Goal: Navigation & Orientation: Find specific page/section

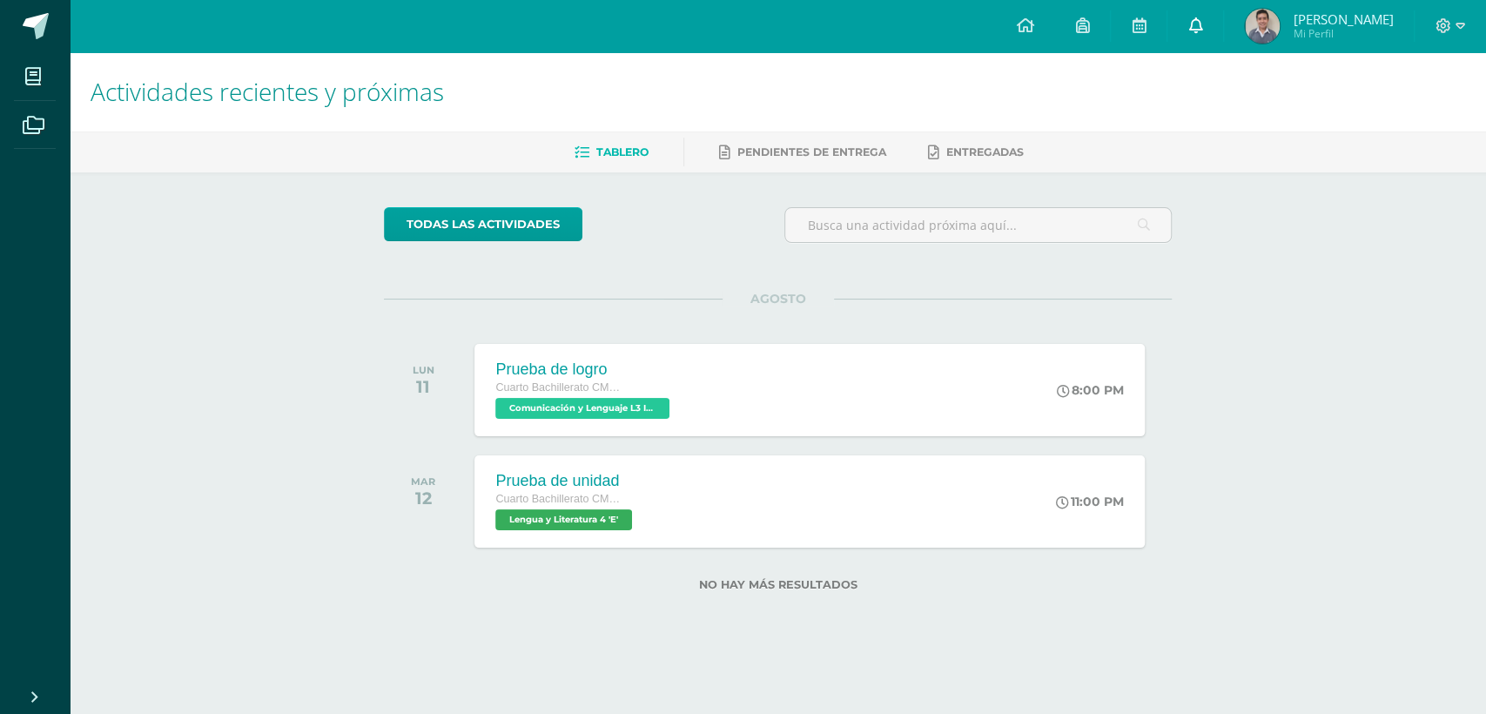
click at [1188, 27] on icon at bounding box center [1195, 25] width 14 height 16
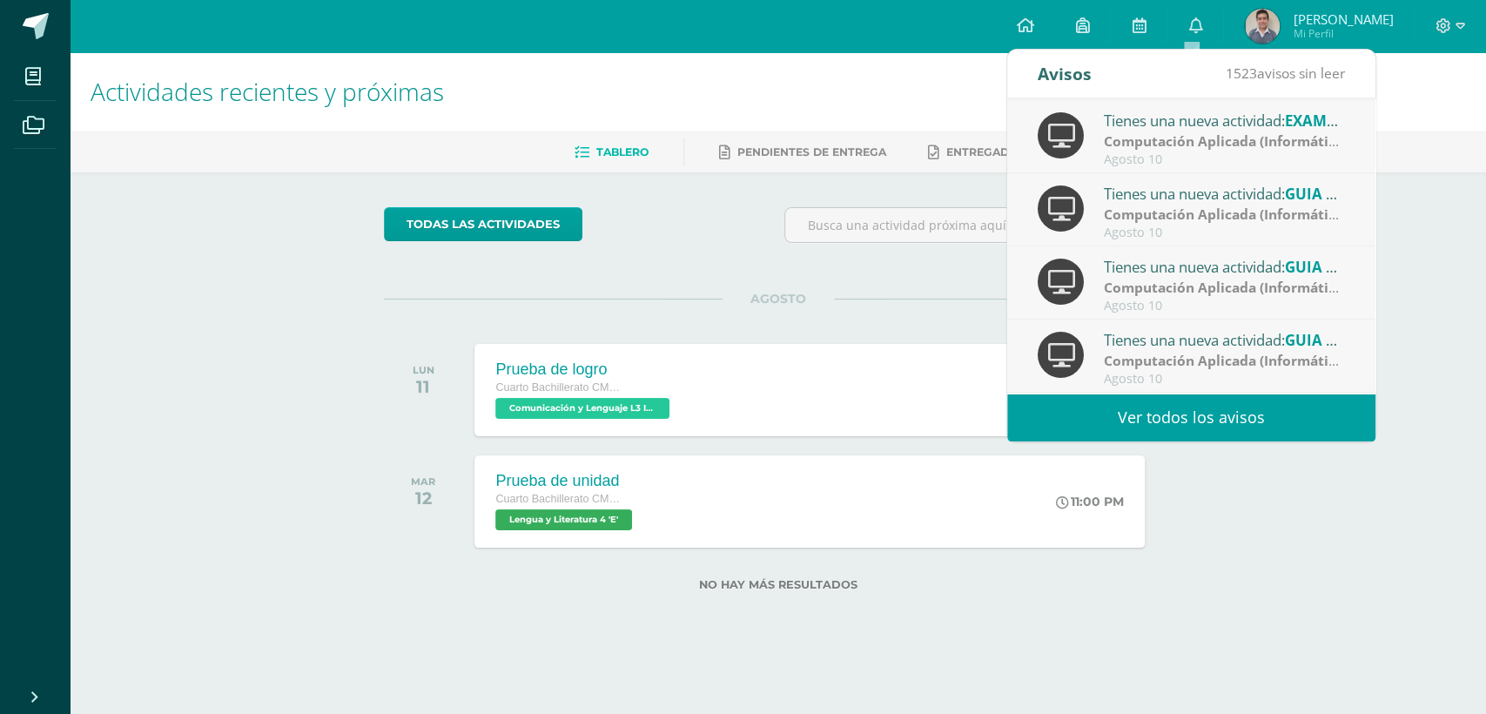
scroll to position [290, 0]
click at [1174, 350] on div "Obtuviste el logro "Pasión "" at bounding box center [1225, 340] width 242 height 23
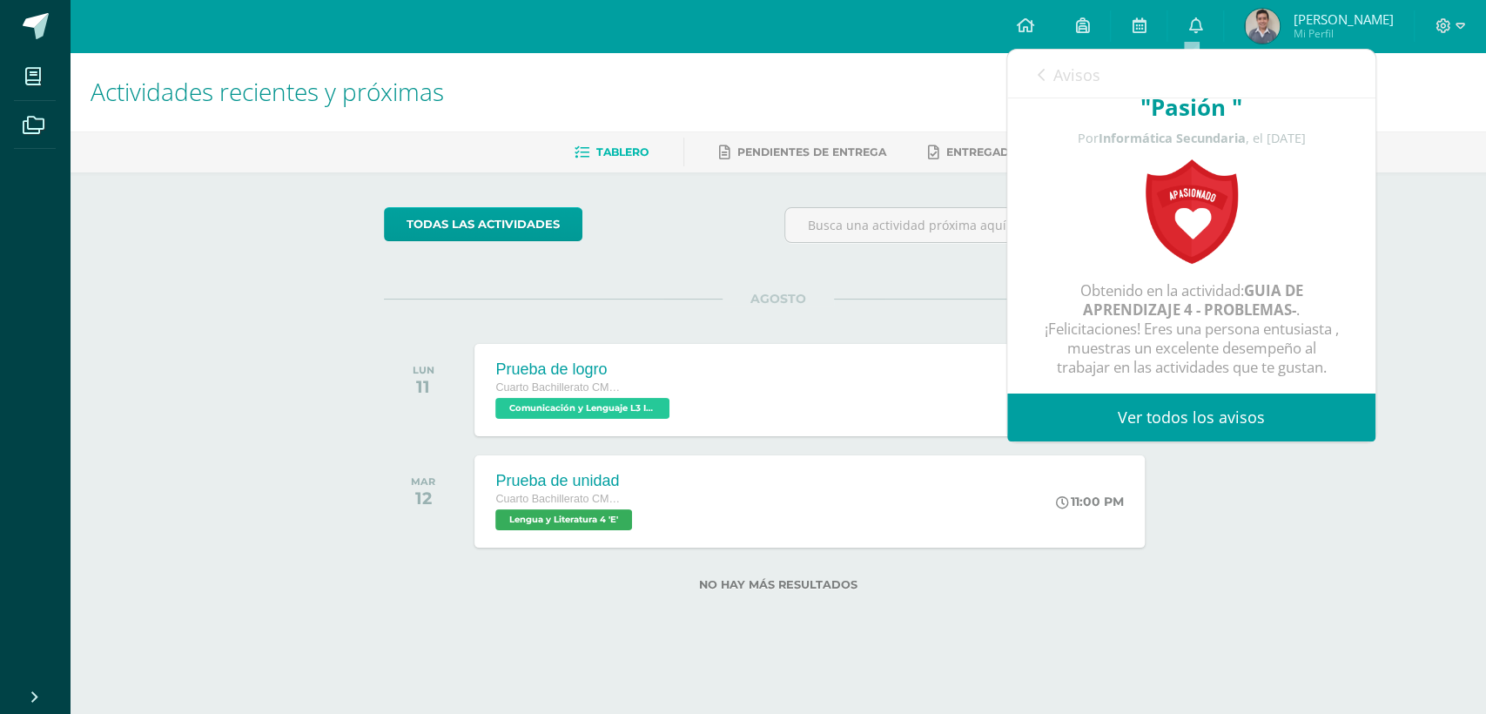
scroll to position [68, 0]
click at [1038, 71] on icon at bounding box center [1041, 75] width 7 height 14
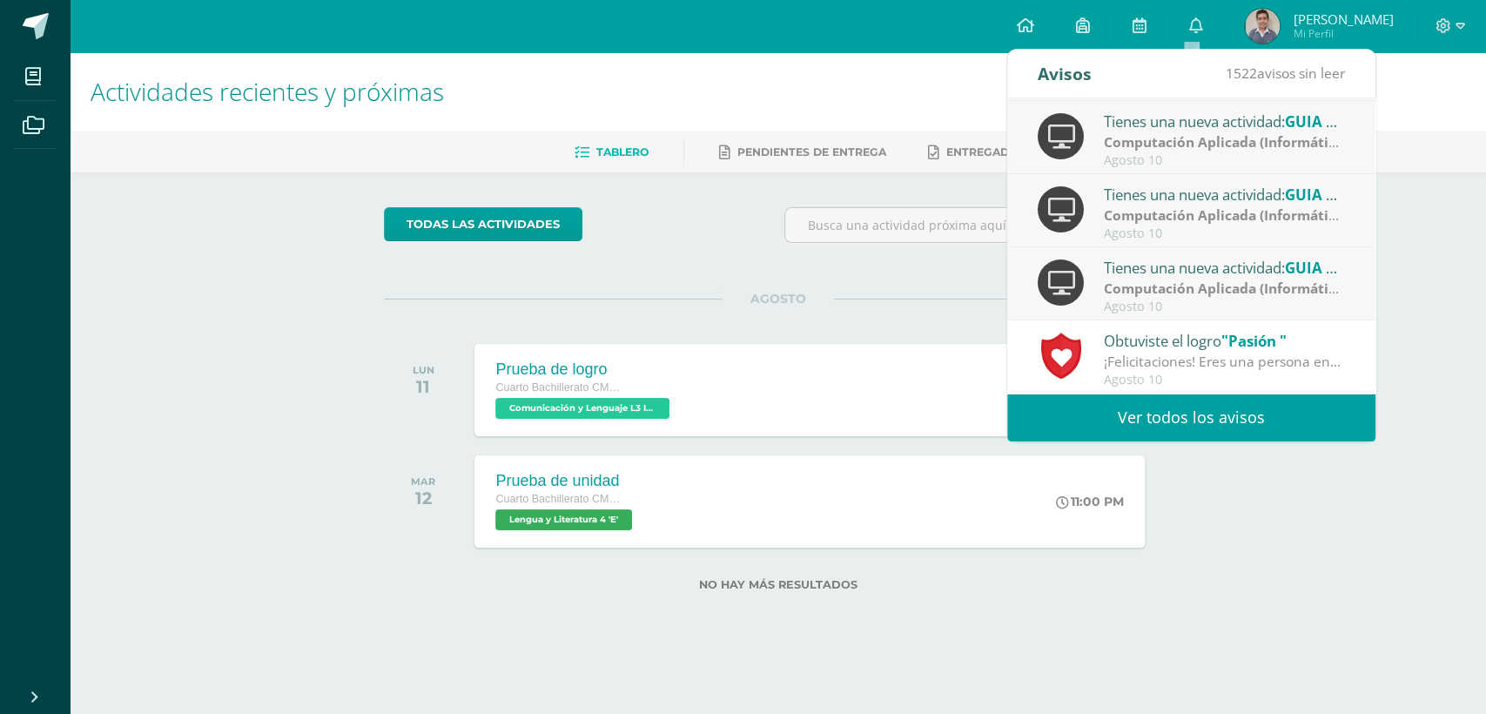
click at [682, 290] on div "todas las Actividades No tienes actividades Échale un vistazo a los demás perío…" at bounding box center [777, 409] width 857 height 474
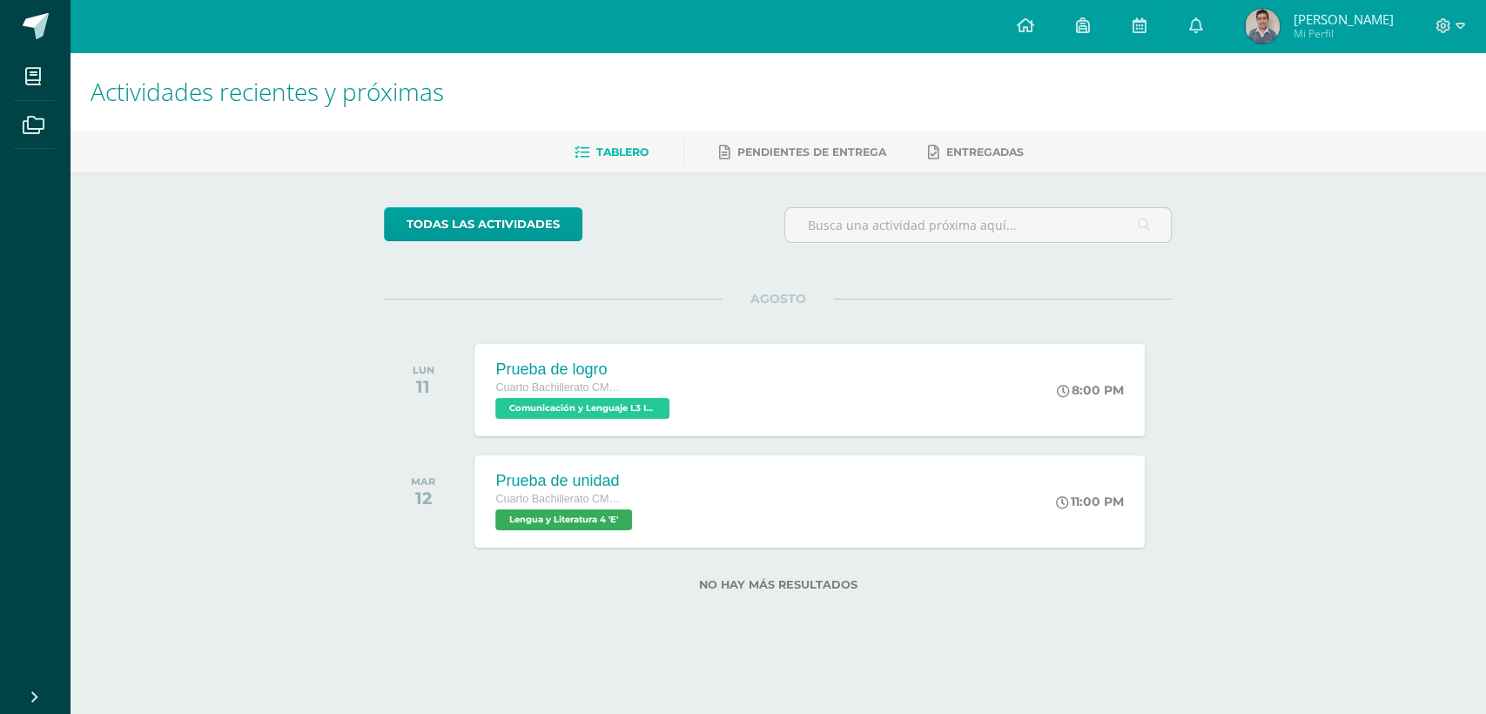
click at [1293, 9] on span "[PERSON_NAME] Mi Perfil" at bounding box center [1318, 26] width 155 height 35
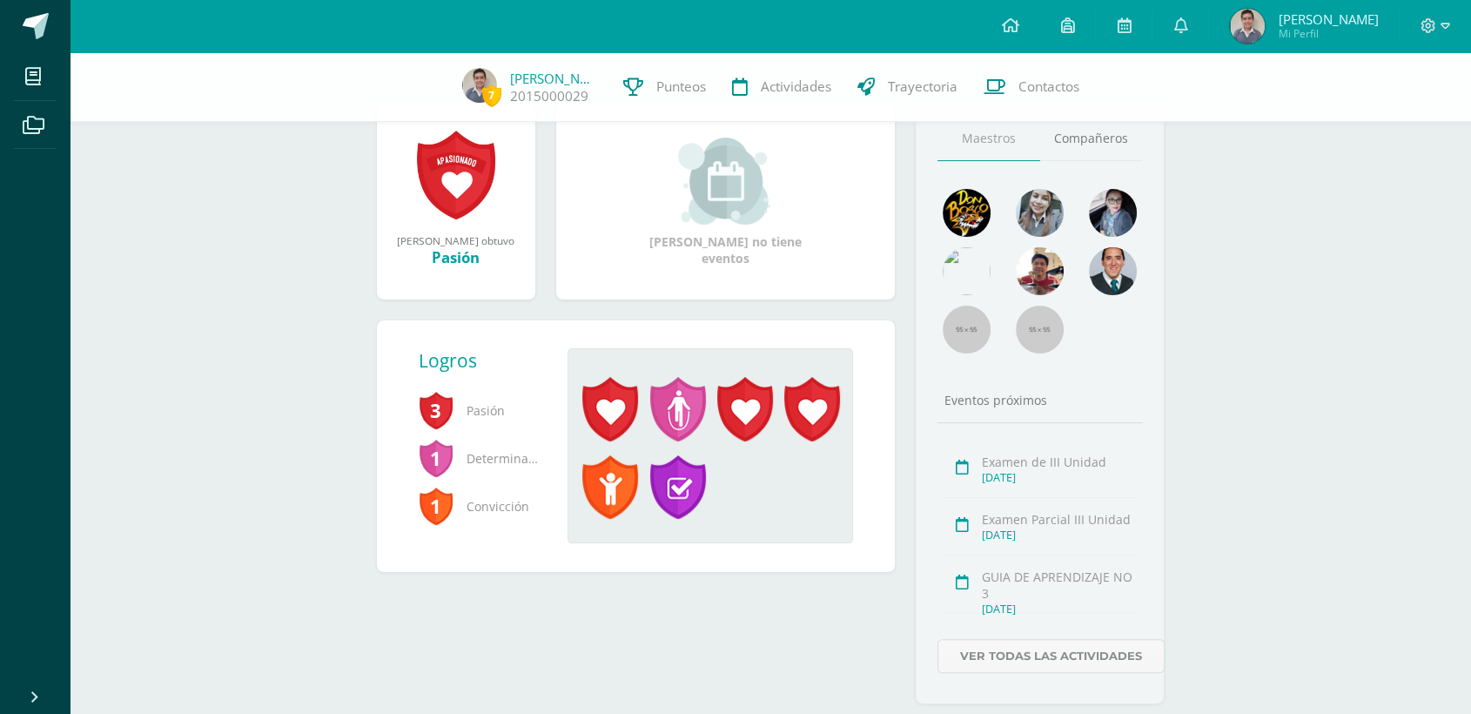
scroll to position [240, 0]
click at [668, 473] on span at bounding box center [678, 488] width 56 height 64
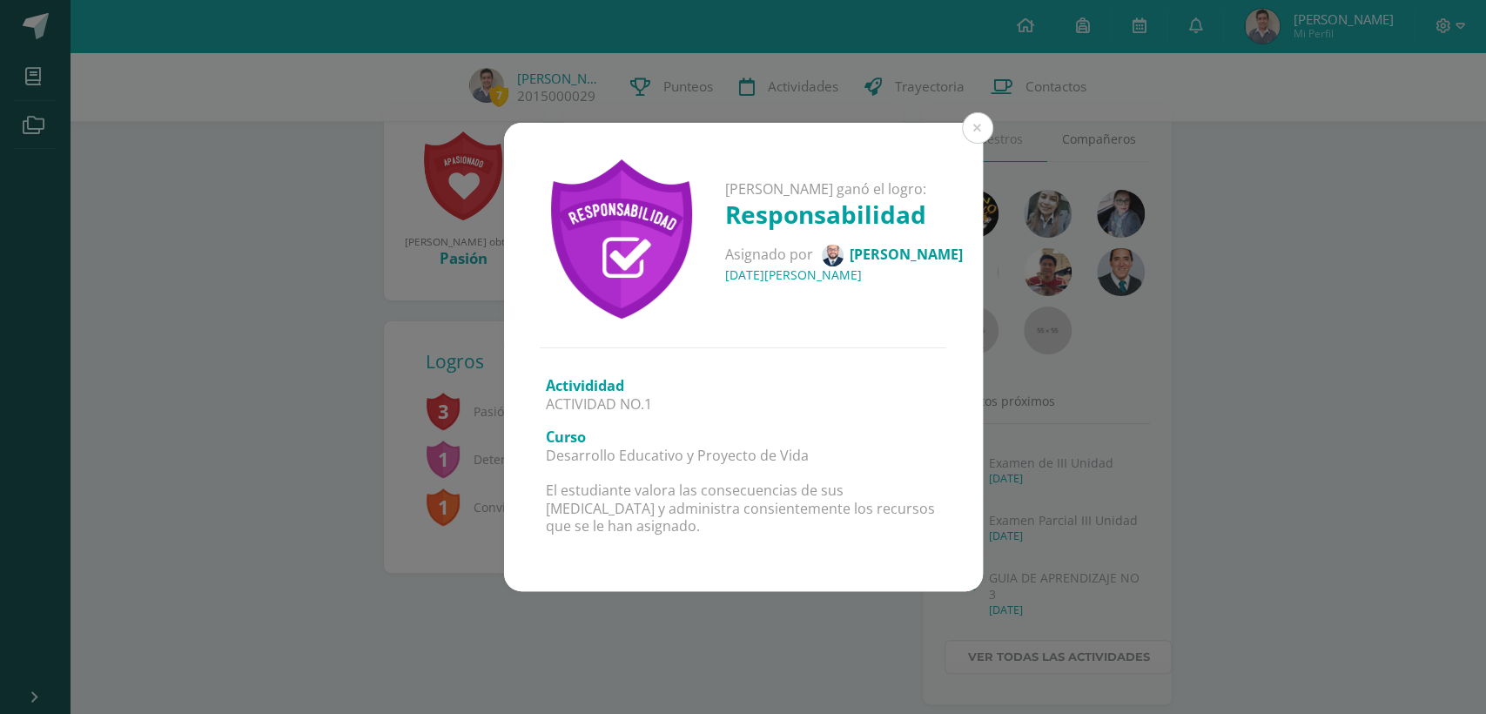
click at [952, 144] on div "[PERSON_NAME] ganó el logro: Responsabilidad Asignado por [PERSON_NAME] [DATE][…" at bounding box center [743, 235] width 479 height 225
click at [971, 136] on button at bounding box center [977, 127] width 31 height 31
